Goal: Information Seeking & Learning: Learn about a topic

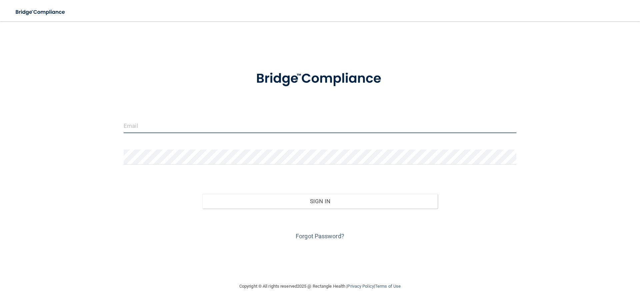
click at [212, 125] on input "email" at bounding box center [320, 125] width 393 height 15
type input "[EMAIL_ADDRESS][DOMAIN_NAME]"
click at [202, 194] on button "Sign In" at bounding box center [320, 201] width 236 height 15
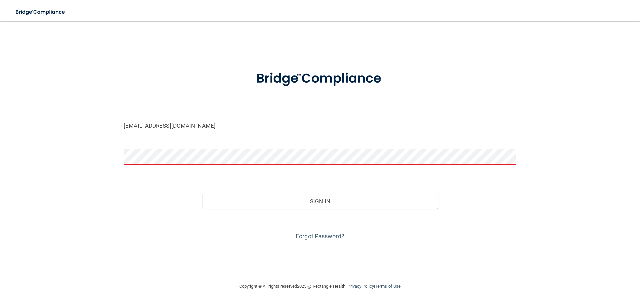
click at [202, 194] on button "Sign In" at bounding box center [320, 201] width 236 height 15
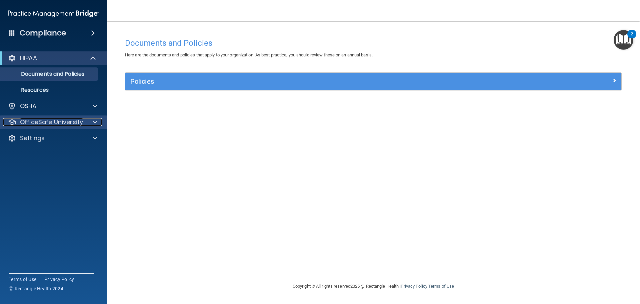
click at [96, 124] on span at bounding box center [95, 122] width 4 height 8
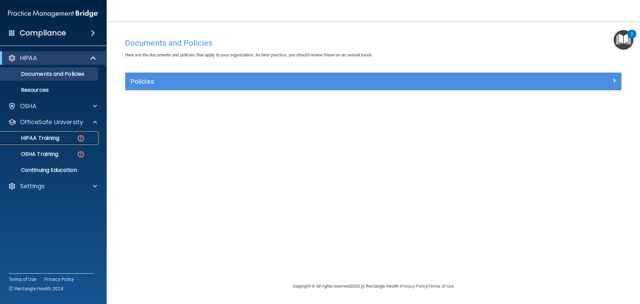
click at [80, 137] on img at bounding box center [81, 138] width 8 height 8
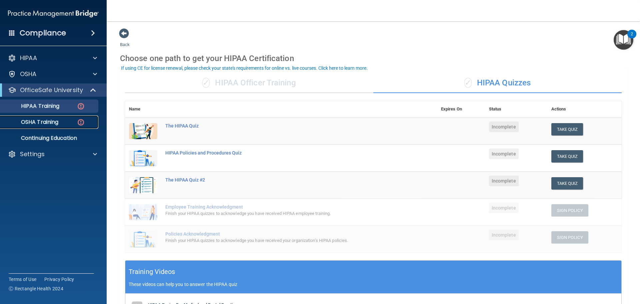
click at [61, 123] on div "OSHA Training" at bounding box center [49, 122] width 91 height 7
